Goal: Understand process/instructions

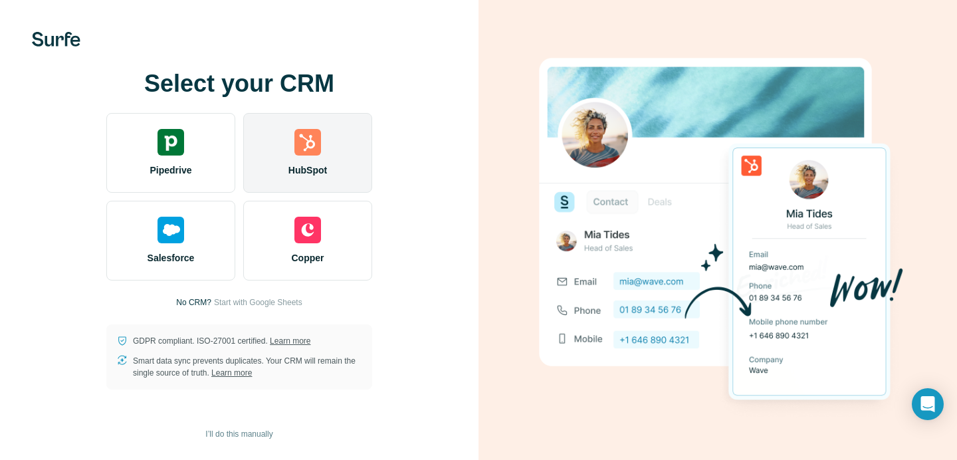
click at [324, 164] on span "HubSpot" at bounding box center [307, 170] width 39 height 13
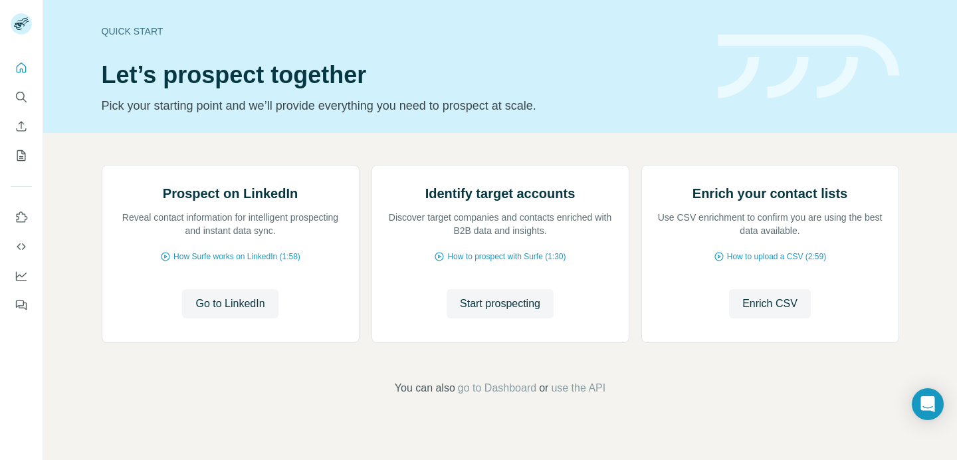
scroll to position [86, 0]
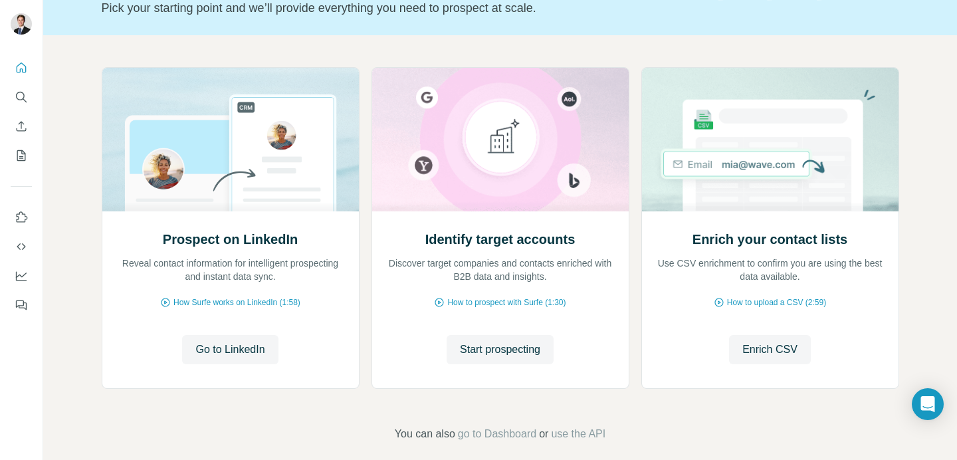
scroll to position [109, 0]
